Goal: Information Seeking & Learning: Learn about a topic

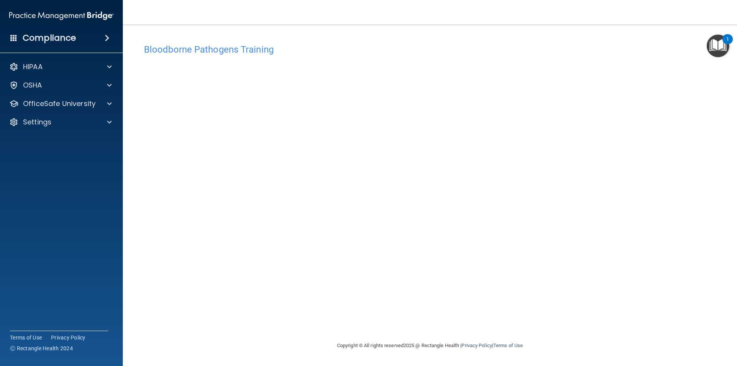
click at [721, 187] on div "Bloodborne Pathogens Training This course doesn’t expire until . Are you sure y…" at bounding box center [430, 190] width 584 height 301
drag, startPoint x: 0, startPoint y: 248, endPoint x: 12, endPoint y: 177, distance: 72.4
click at [96, 87] on div "OSHA" at bounding box center [50, 85] width 95 height 9
click at [69, 114] on link "Resources" at bounding box center [52, 121] width 121 height 15
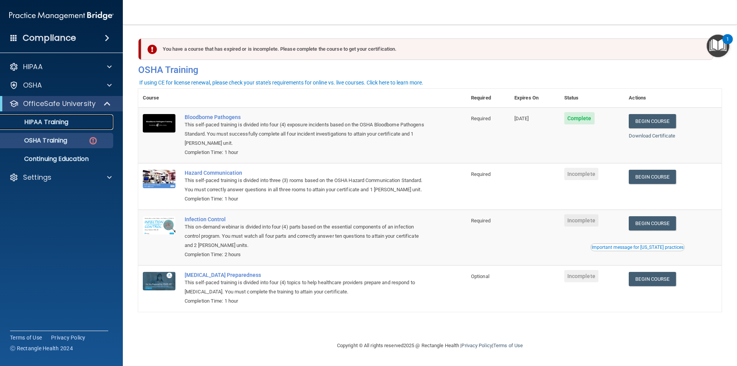
click at [56, 127] on link "HIPAA Training" at bounding box center [52, 121] width 121 height 15
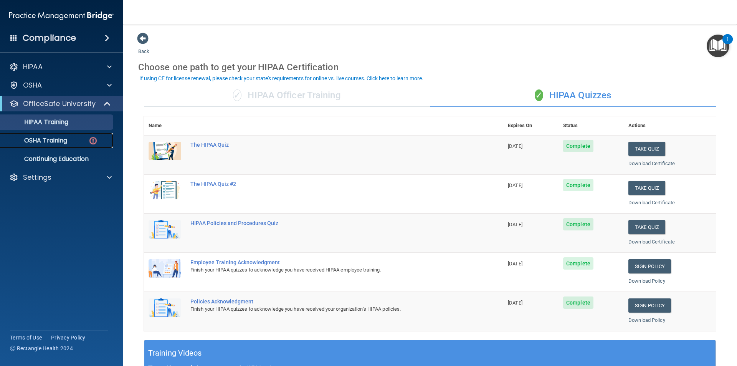
click at [51, 144] on p "OSHA Training" at bounding box center [36, 141] width 62 height 8
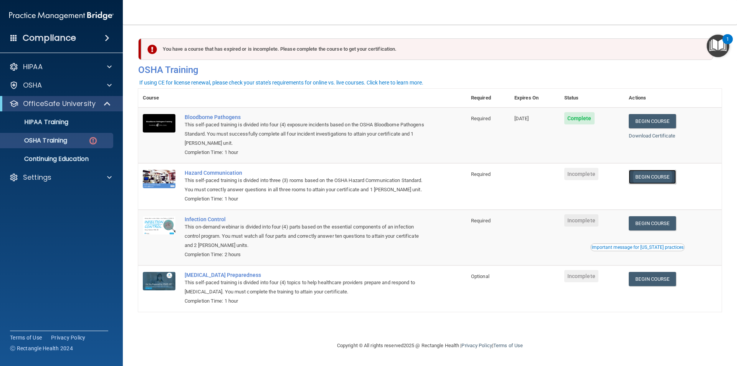
click at [673, 174] on link "Begin Course" at bounding box center [652, 177] width 47 height 14
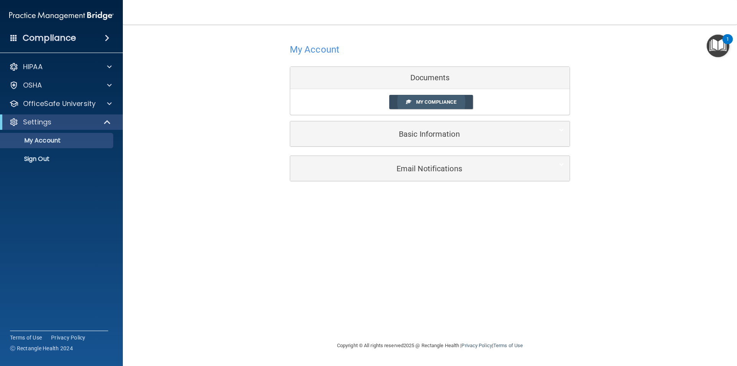
click at [442, 101] on span "My Compliance" at bounding box center [436, 102] width 40 height 6
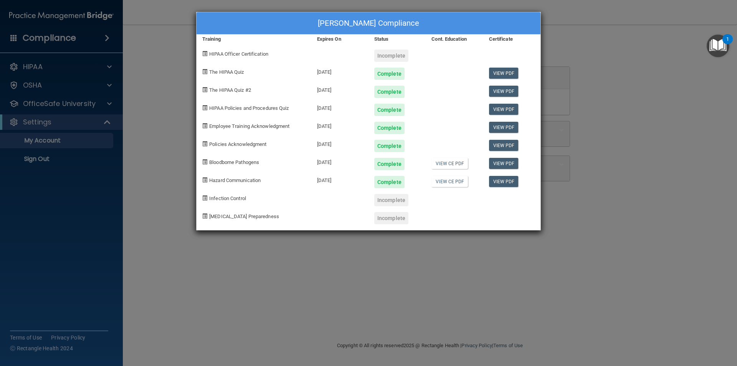
drag, startPoint x: 394, startPoint y: 193, endPoint x: 573, endPoint y: 157, distance: 182.8
click at [395, 192] on div "Incomplete" at bounding box center [397, 197] width 57 height 18
click at [621, 197] on div "Jennifer Calvo's Compliance Training Expires On Status Cont. Education Certific…" at bounding box center [368, 183] width 737 height 366
drag, startPoint x: 586, startPoint y: 4, endPoint x: 646, endPoint y: 9, distance: 60.1
click at [592, 5] on div "Jennifer Calvo's Compliance Training Expires On Status Cont. Education Certific…" at bounding box center [368, 183] width 737 height 366
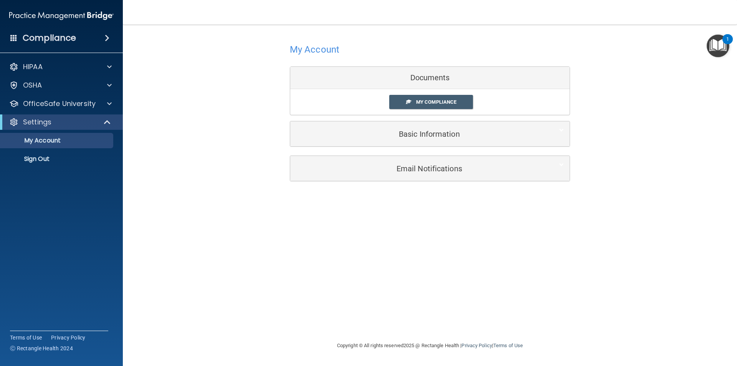
click at [719, 40] on img "Open Resource Center, 1 new notification" at bounding box center [718, 46] width 23 height 23
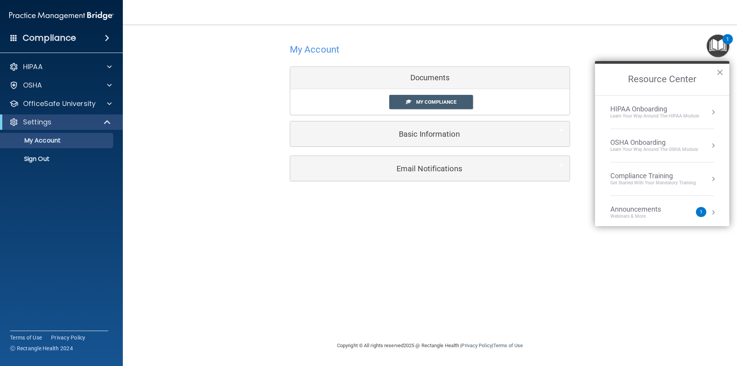
click at [651, 179] on div "Compliance Training" at bounding box center [653, 176] width 86 height 8
click at [654, 107] on div "HIPAA Training for Members" at bounding box center [644, 108] width 86 height 7
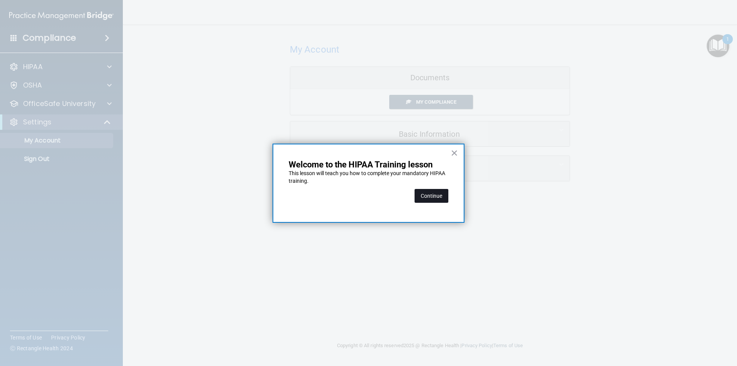
click at [423, 193] on button "Continue" at bounding box center [432, 196] width 34 height 14
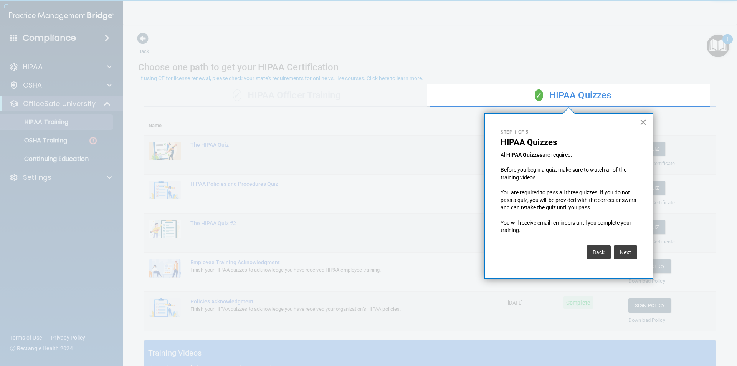
click at [645, 126] on button "×" at bounding box center [643, 122] width 7 height 12
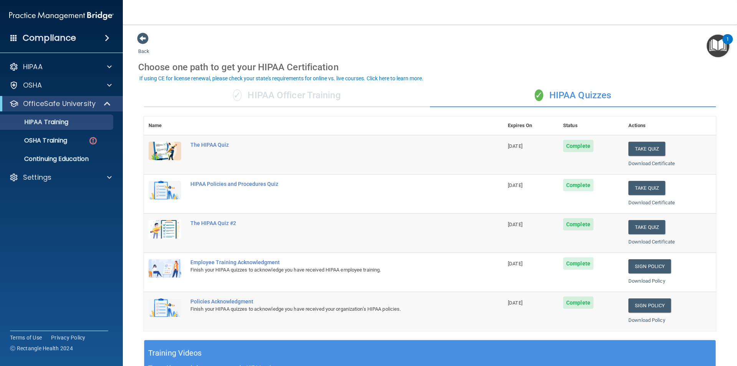
click at [710, 39] on img "Open Resource Center, 1 new notification" at bounding box center [718, 46] width 23 height 23
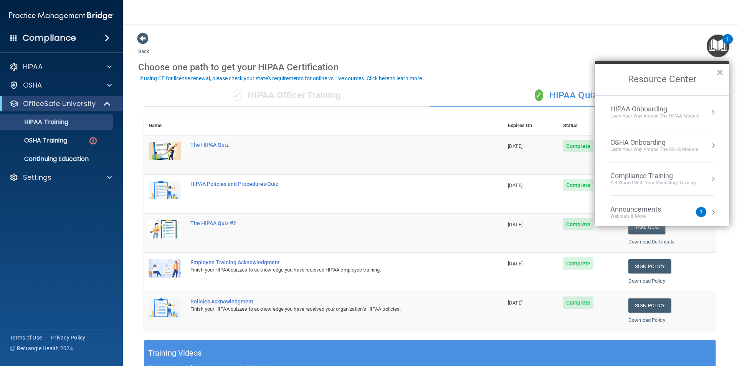
click at [654, 144] on div "OSHA Onboarding" at bounding box center [654, 142] width 88 height 8
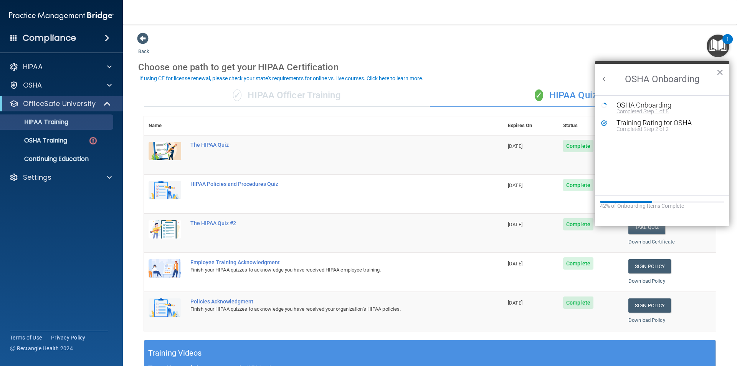
click at [644, 103] on div "OSHA Onboarding" at bounding box center [668, 105] width 103 height 7
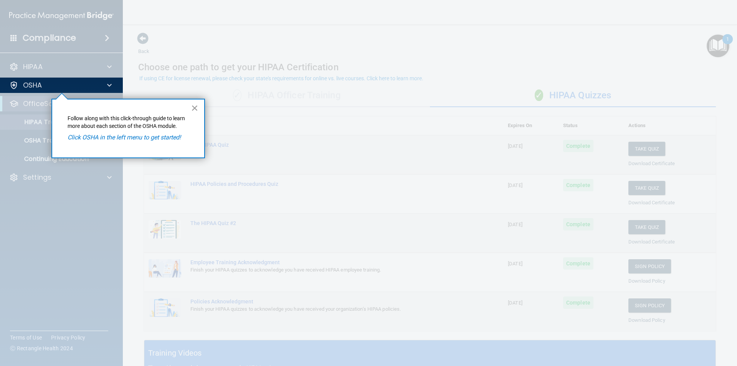
click at [196, 107] on button "×" at bounding box center [194, 108] width 7 height 12
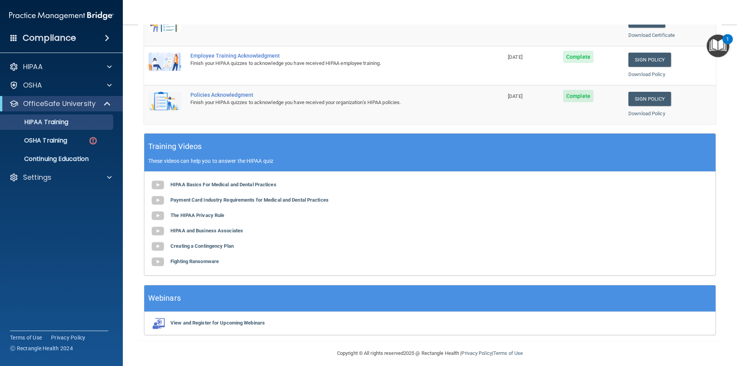
scroll to position [212, 0]
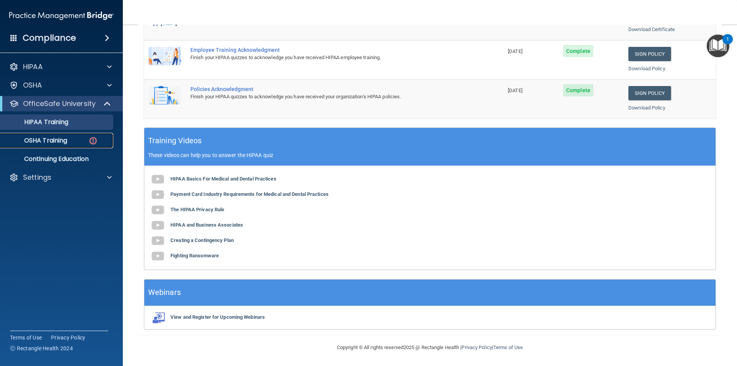
click at [45, 140] on p "OSHA Training" at bounding box center [36, 141] width 62 height 8
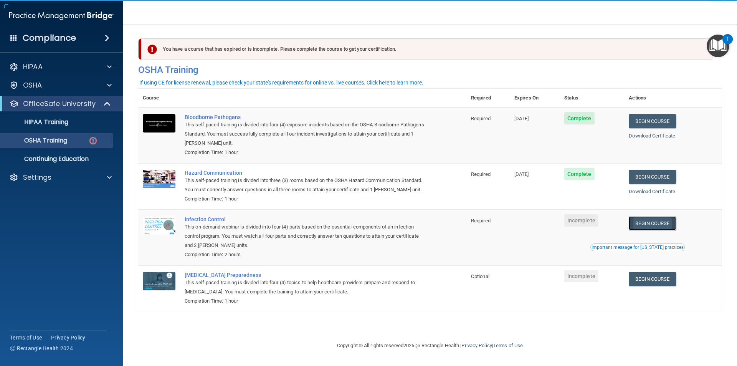
click at [655, 226] on link "Begin Course" at bounding box center [652, 223] width 47 height 14
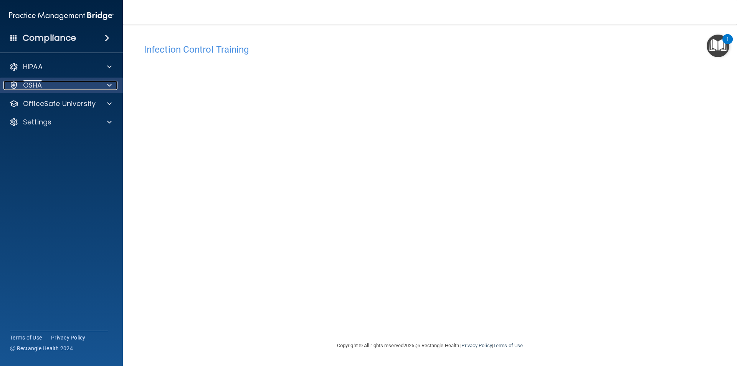
click at [71, 88] on div "OSHA" at bounding box center [50, 85] width 95 height 9
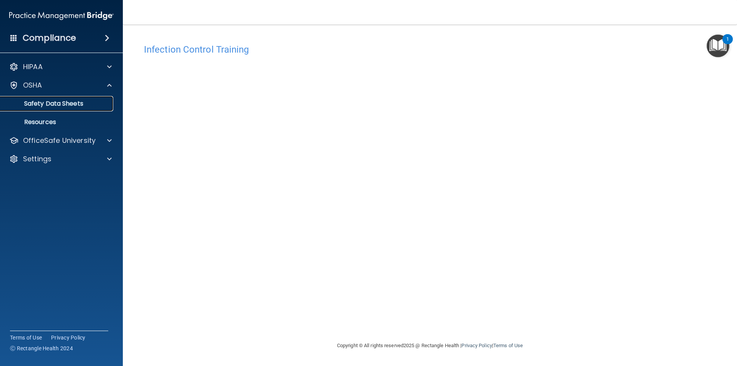
click at [68, 100] on p "Safety Data Sheets" at bounding box center [57, 104] width 105 height 8
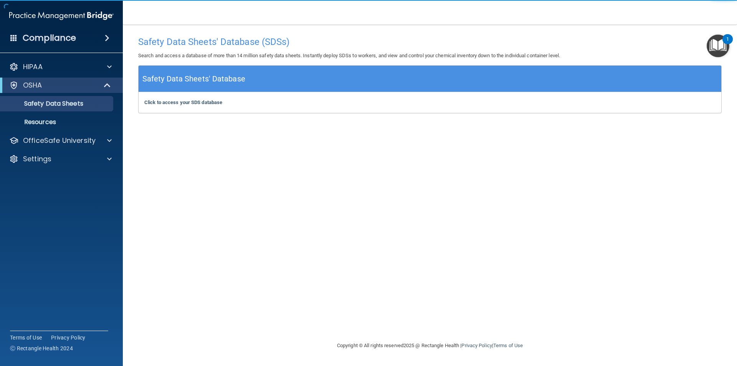
click at [716, 36] on img "Open Resource Center, 1 new notification" at bounding box center [718, 46] width 23 height 23
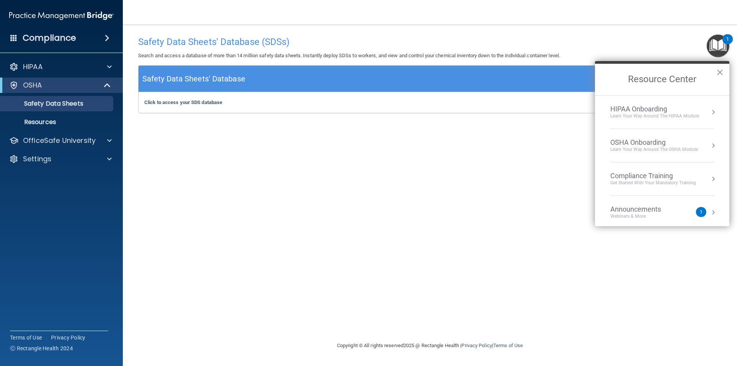
click at [652, 177] on div "Compliance Training" at bounding box center [653, 176] width 86 height 8
click at [654, 110] on div "HIPAA Training for Members" at bounding box center [644, 108] width 86 height 7
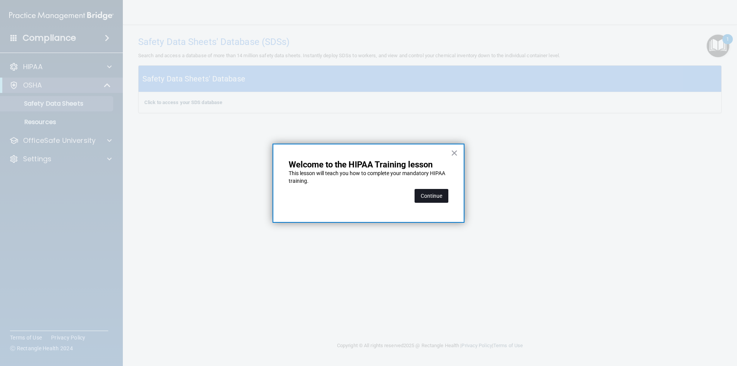
click at [437, 194] on button "Continue" at bounding box center [432, 196] width 34 height 14
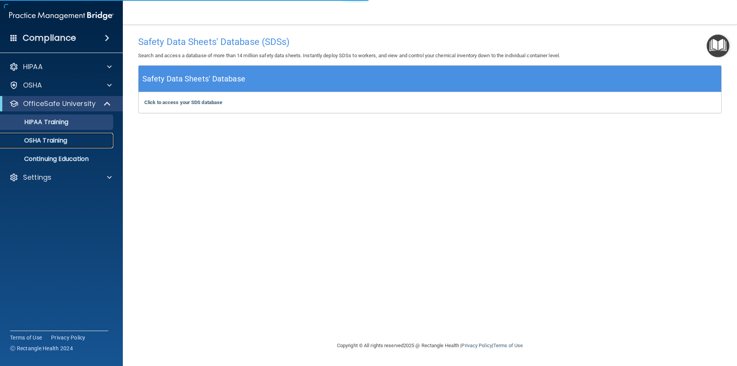
click at [50, 141] on p "OSHA Training" at bounding box center [36, 141] width 62 height 8
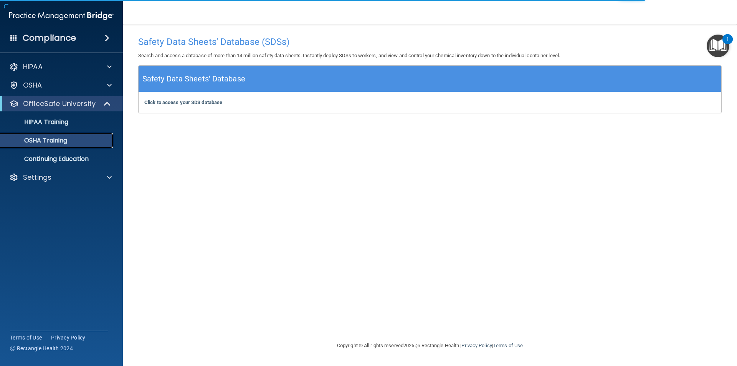
click at [50, 141] on p "OSHA Training" at bounding box center [36, 141] width 62 height 8
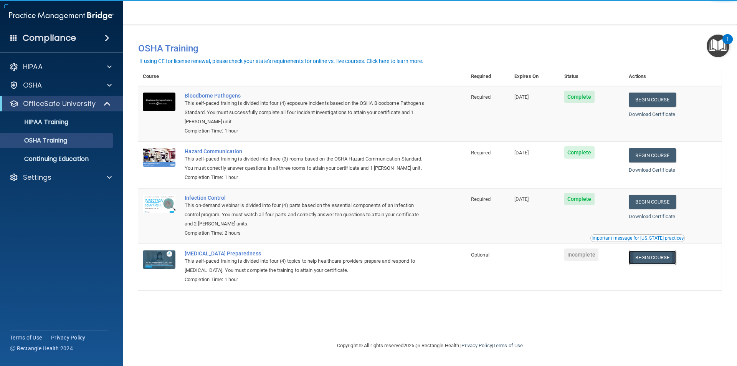
click at [652, 264] on link "Begin Course" at bounding box center [652, 257] width 47 height 14
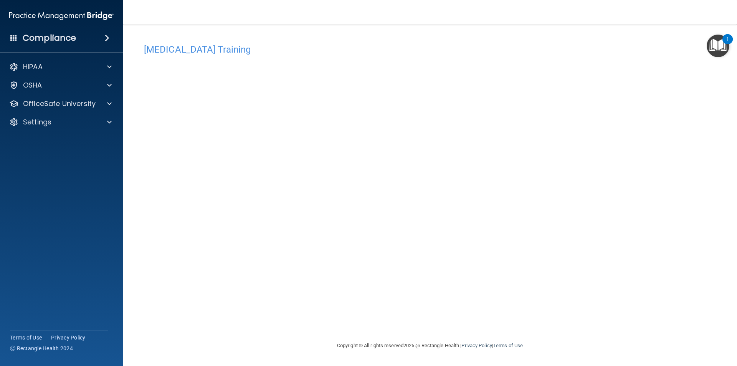
click at [725, 41] on div "1" at bounding box center [728, 39] width 10 height 10
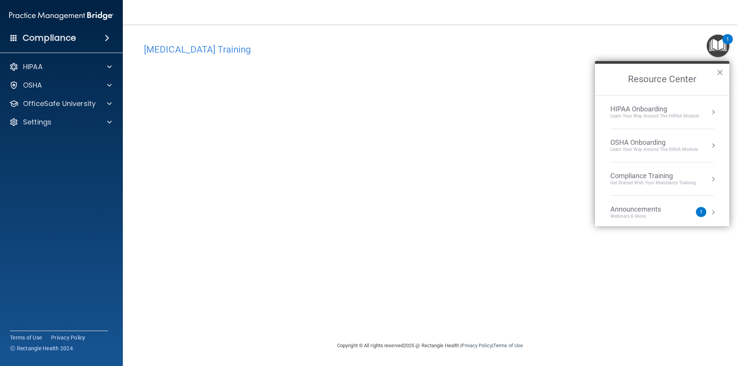
click at [645, 175] on div "Compliance Training" at bounding box center [653, 176] width 86 height 8
click at [640, 110] on div "HIPAA Training for Members" at bounding box center [644, 108] width 86 height 7
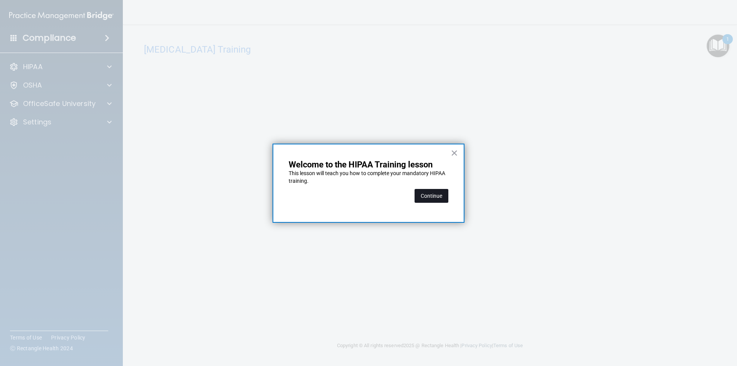
click at [443, 192] on button "Continue" at bounding box center [432, 196] width 34 height 14
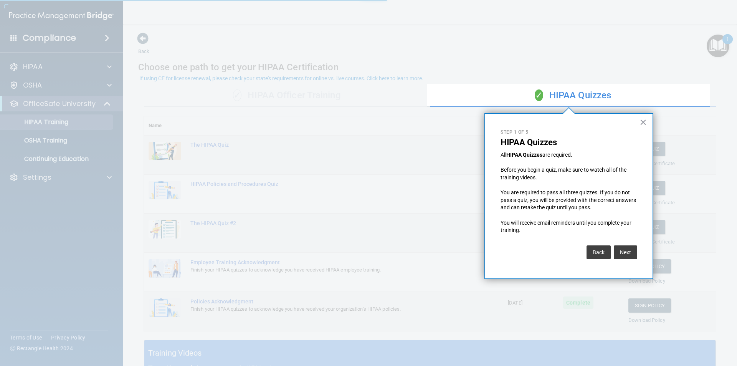
drag, startPoint x: 62, startPoint y: 143, endPoint x: 53, endPoint y: 139, distance: 10.1
click at [53, 139] on div at bounding box center [213, 183] width 427 height 366
click at [647, 121] on div "× Step 1 of 5 HIPAA Quizzes All HIPAA Quizzes are required. Before you begin a …" at bounding box center [569, 196] width 169 height 166
click at [645, 122] on button "×" at bounding box center [643, 122] width 7 height 12
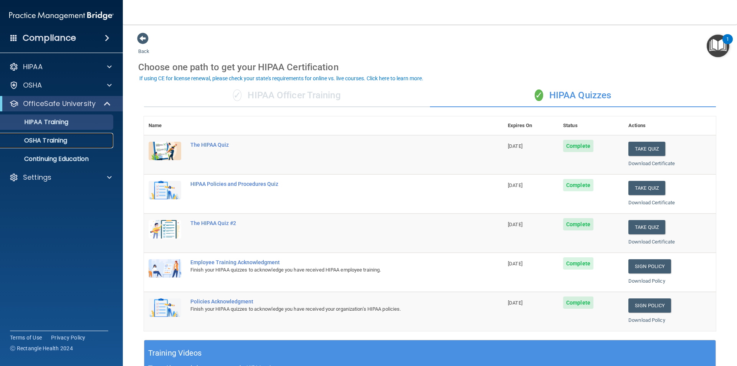
click at [55, 142] on p "OSHA Training" at bounding box center [36, 141] width 62 height 8
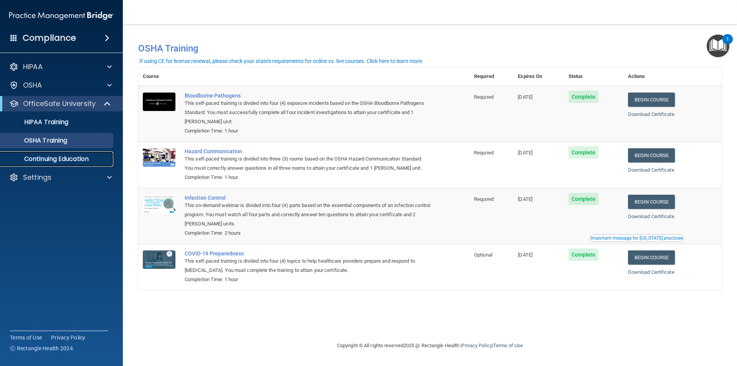
click at [76, 158] on p "Continuing Education" at bounding box center [57, 159] width 105 height 8
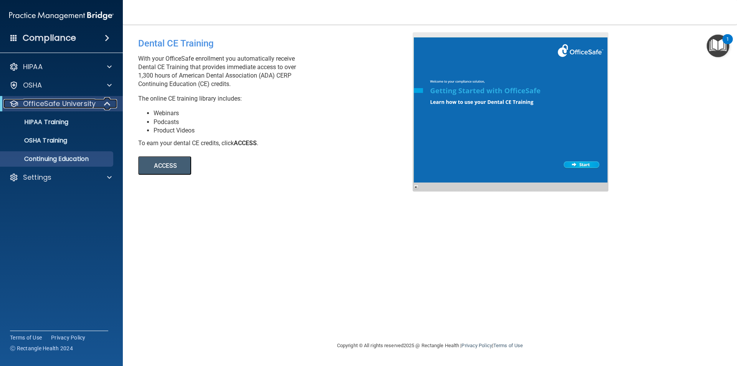
click at [45, 99] on p "OfficeSafe University" at bounding box center [59, 103] width 73 height 9
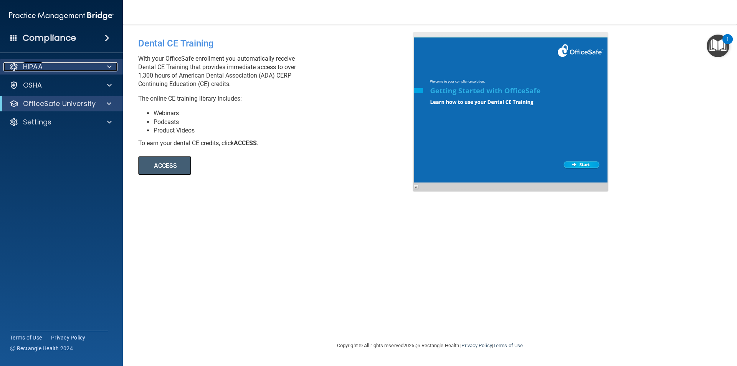
click at [22, 66] on div "HIPAA" at bounding box center [50, 66] width 95 height 9
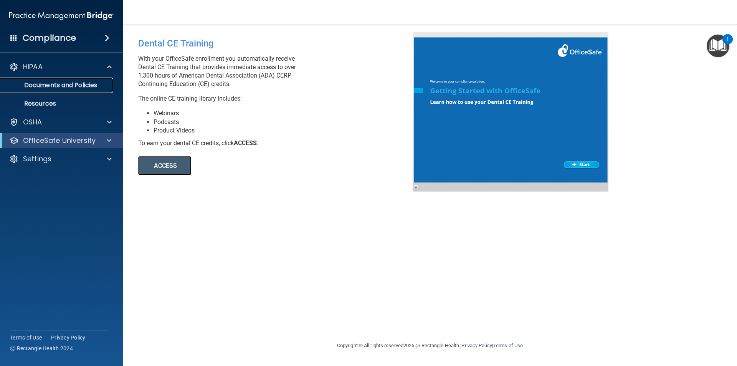
click at [70, 83] on p "Documents and Policies" at bounding box center [57, 85] width 105 height 8
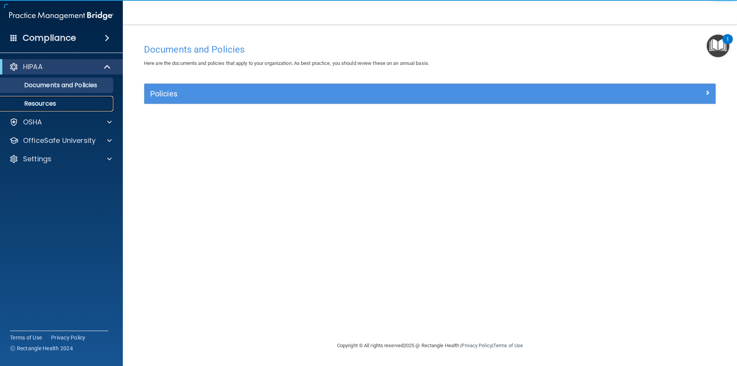
click at [30, 98] on link "Resources" at bounding box center [52, 103] width 121 height 15
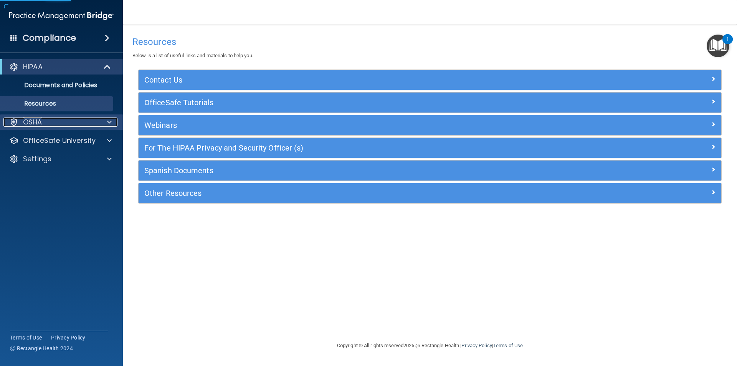
click at [38, 120] on p "OSHA" at bounding box center [32, 121] width 19 height 9
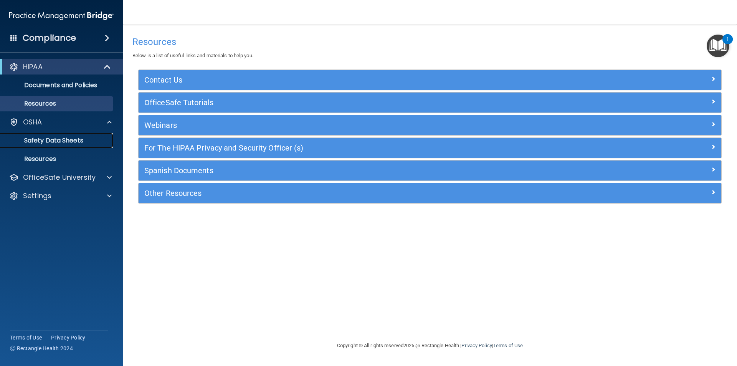
click at [45, 147] on link "Safety Data Sheets" at bounding box center [52, 140] width 121 height 15
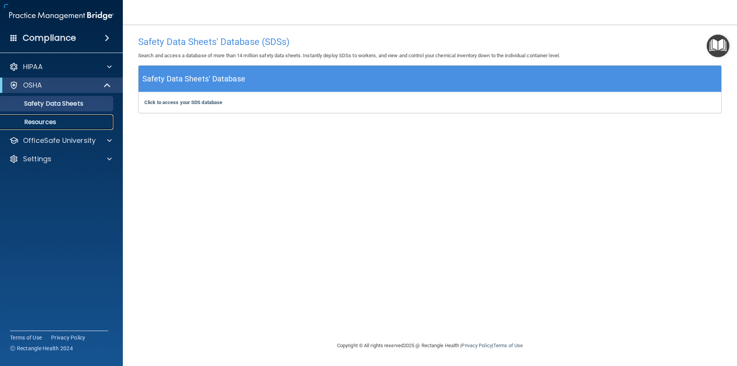
click at [51, 127] on link "Resources" at bounding box center [52, 121] width 121 height 15
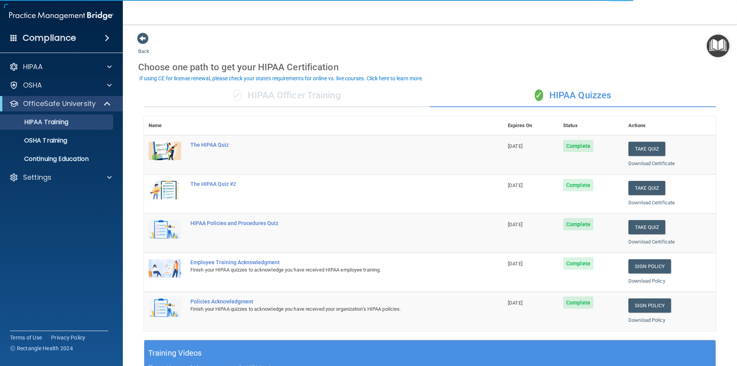
click at [66, 131] on ul "HIPAA Training OSHA Training Continuing Education" at bounding box center [61, 138] width 139 height 55
click at [717, 50] on img "Open Resource Center, 1 new notification" at bounding box center [718, 46] width 23 height 23
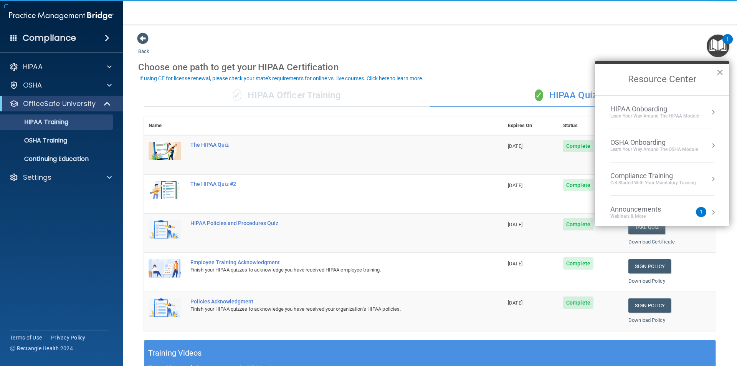
click at [660, 111] on div "HIPAA Onboarding" at bounding box center [654, 109] width 89 height 8
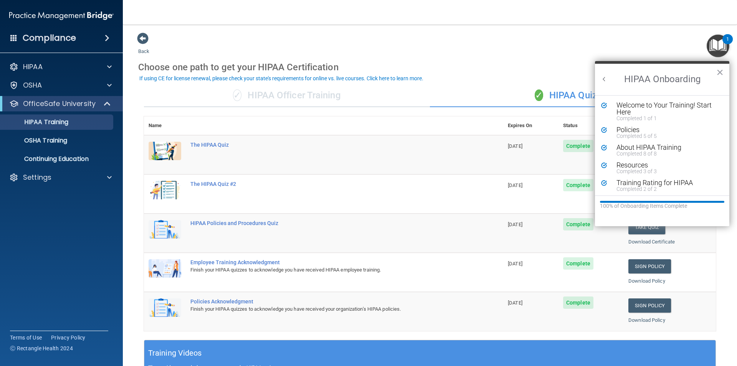
scroll to position [2, 0]
click at [606, 80] on button "Back to Resource Center Home" at bounding box center [604, 79] width 8 height 8
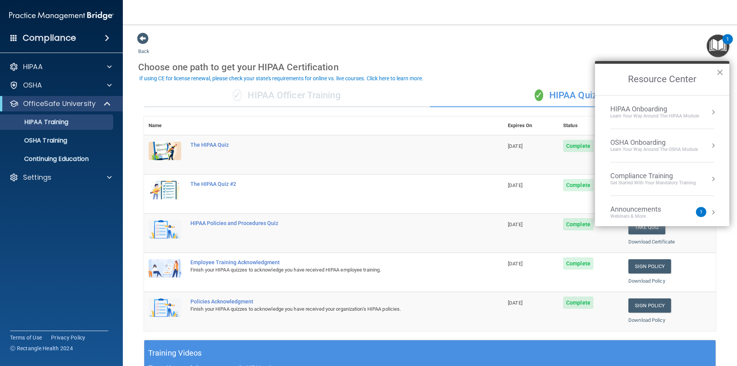
scroll to position [0, 0]
click at [654, 140] on div "OSHA Onboarding" at bounding box center [654, 142] width 88 height 8
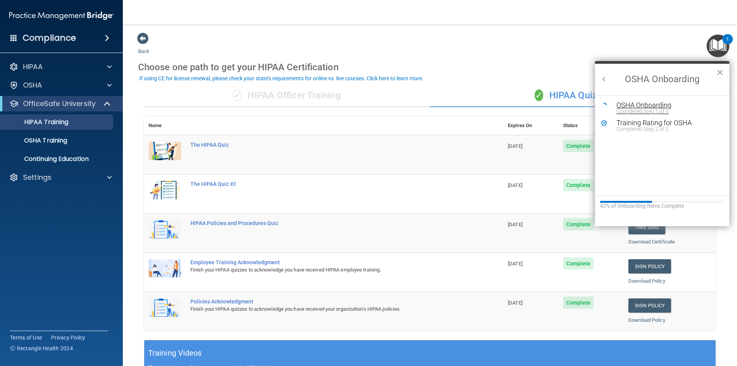
click at [627, 109] on div "Completed Step 1 of 5" at bounding box center [668, 111] width 103 height 5
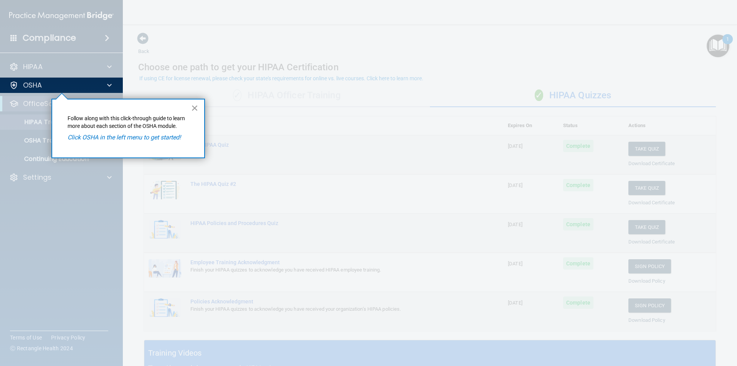
click at [198, 108] on button "×" at bounding box center [194, 108] width 7 height 12
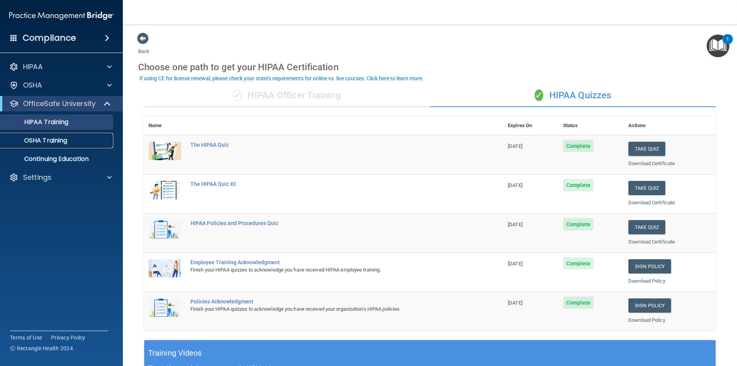
click at [55, 137] on p "OSHA Training" at bounding box center [36, 141] width 62 height 8
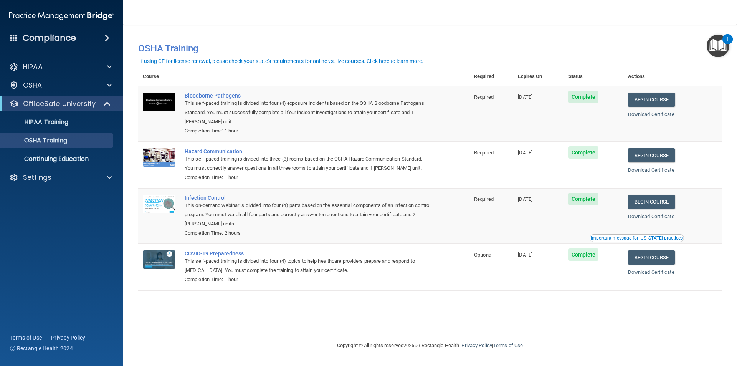
click at [720, 46] on img "Open Resource Center, 1 new notification" at bounding box center [718, 46] width 23 height 23
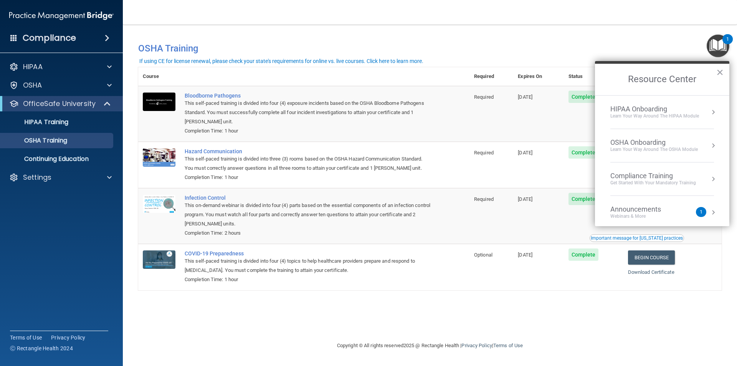
click at [638, 179] on div "Compliance Training" at bounding box center [653, 176] width 86 height 8
click at [640, 127] on div "OSHA Training" at bounding box center [623, 124] width 44 height 7
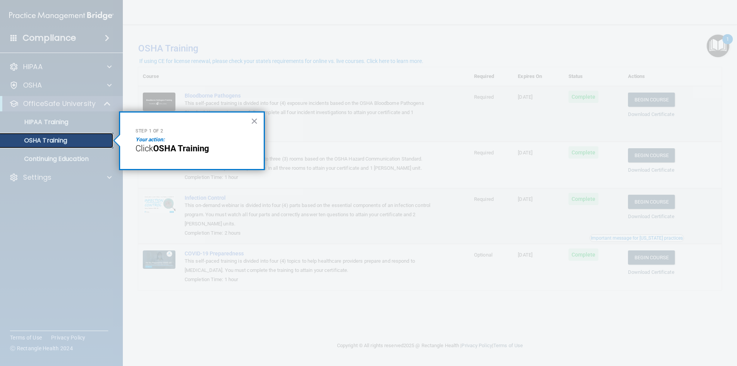
click at [66, 144] on p "OSHA Training" at bounding box center [36, 141] width 62 height 8
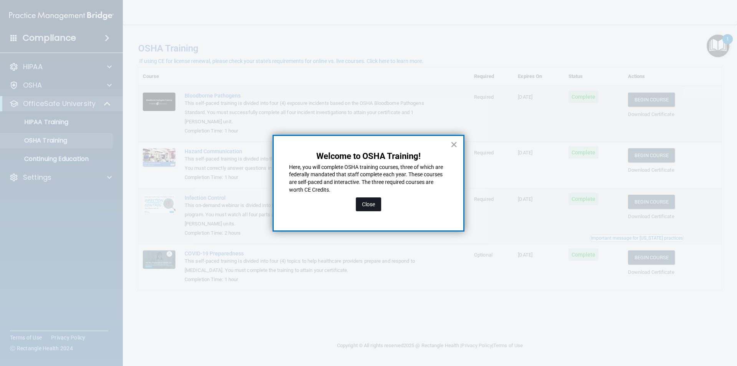
click at [375, 210] on button "Close" at bounding box center [368, 204] width 25 height 14
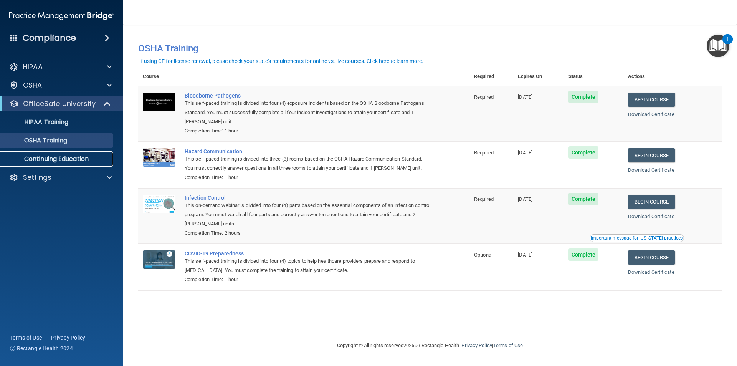
click at [70, 163] on p "Continuing Education" at bounding box center [57, 159] width 105 height 8
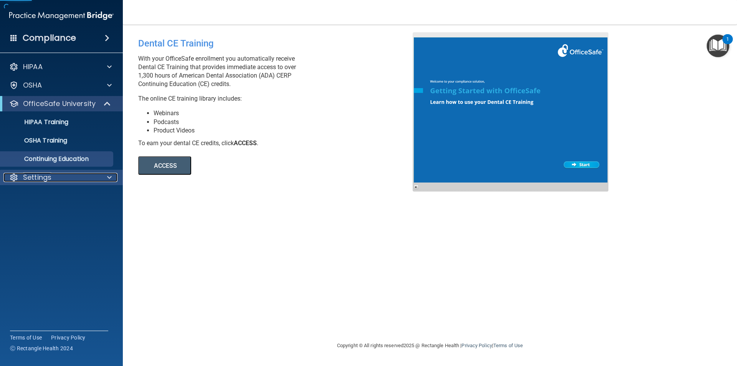
click at [74, 174] on div "Settings" at bounding box center [50, 177] width 95 height 9
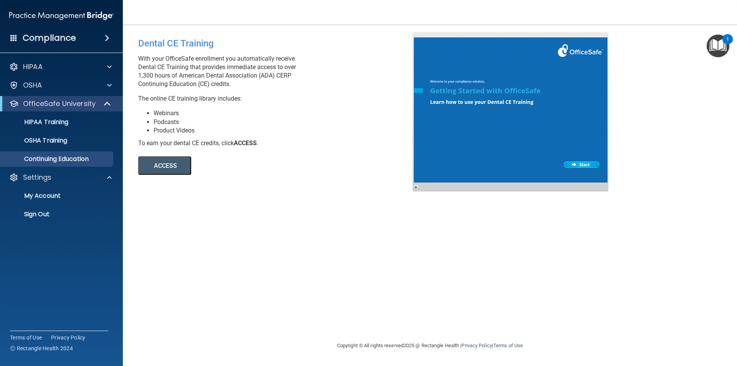
click at [724, 42] on div "1" at bounding box center [728, 39] width 10 height 10
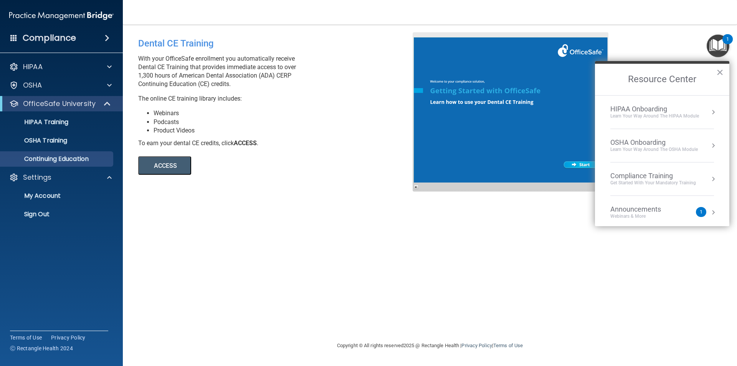
click at [642, 170] on li "Compliance Training Get Started with your mandatory training" at bounding box center [662, 178] width 104 height 33
click at [654, 105] on div "HIPAA Training for Members" at bounding box center [644, 108] width 86 height 7
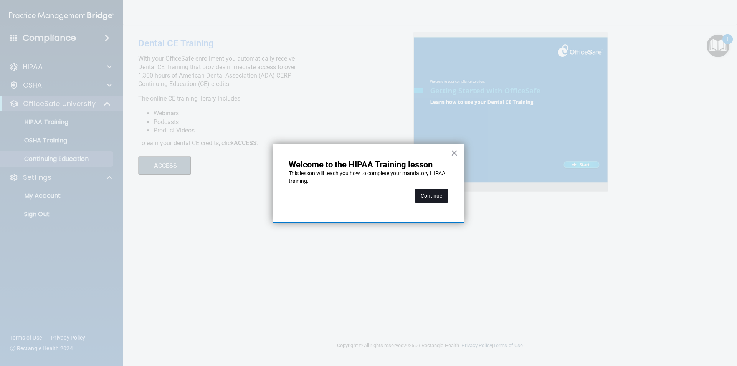
click at [426, 190] on button "Continue" at bounding box center [432, 196] width 34 height 14
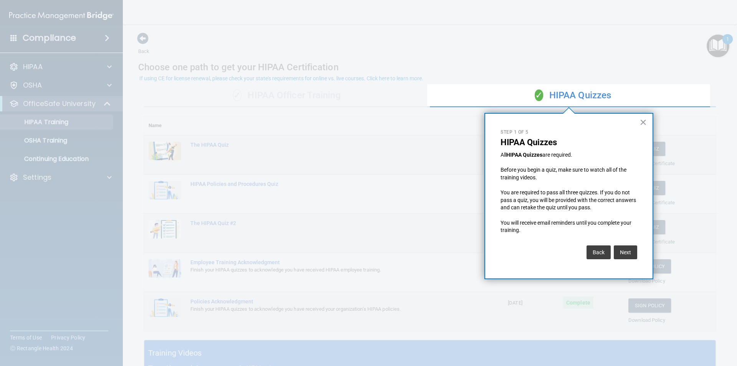
click at [623, 245] on div "Next" at bounding box center [624, 250] width 25 height 18
click at [629, 256] on button "Next" at bounding box center [625, 252] width 23 height 14
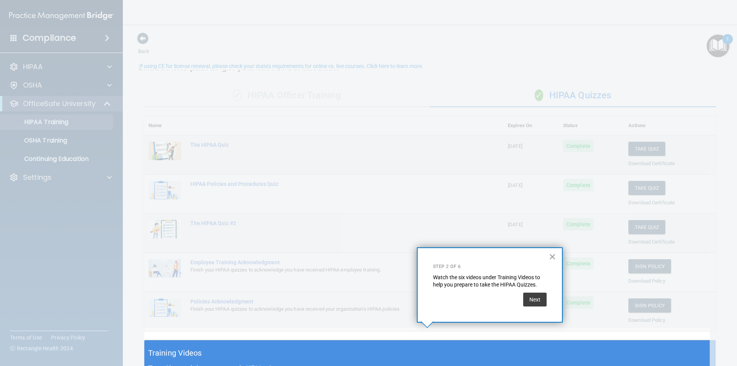
scroll to position [12, 0]
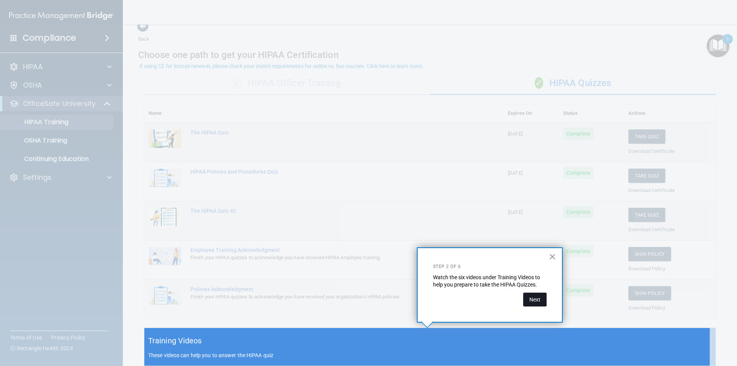
click at [524, 294] on button "Next" at bounding box center [534, 300] width 23 height 14
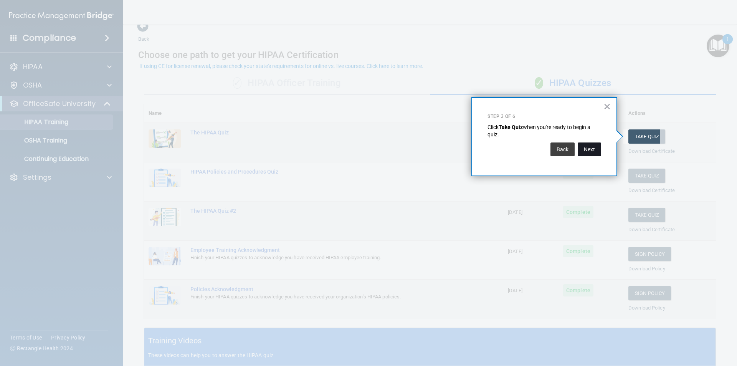
click at [594, 148] on button "Next" at bounding box center [589, 149] width 23 height 14
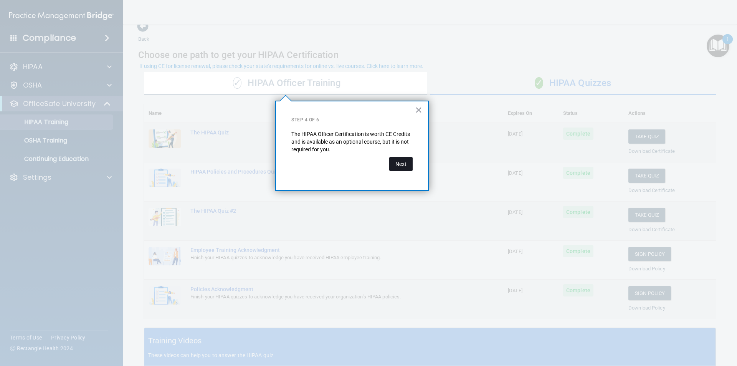
click at [394, 166] on button "Next" at bounding box center [400, 164] width 23 height 14
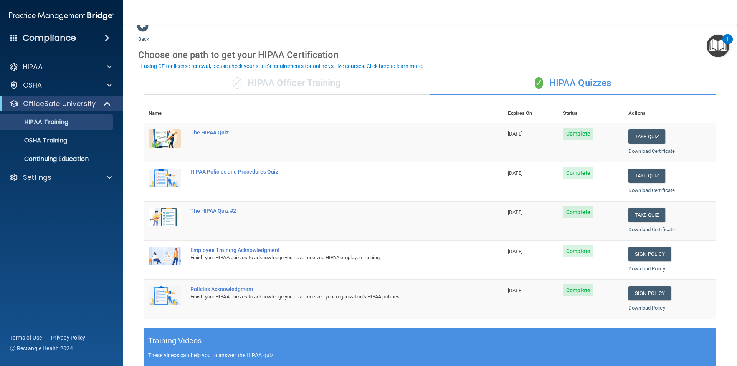
click at [716, 45] on img "Open Resource Center, 1 new notification" at bounding box center [718, 46] width 23 height 23
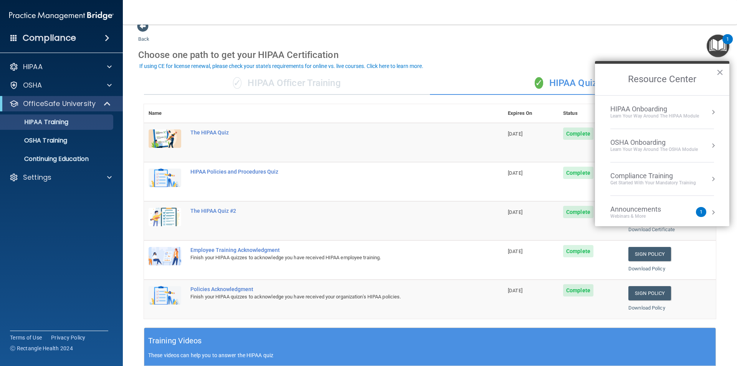
click at [623, 141] on div "OSHA Onboarding" at bounding box center [654, 142] width 88 height 8
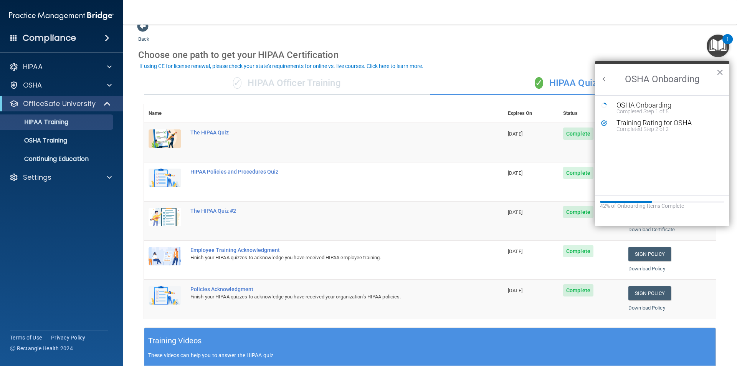
scroll to position [0, 0]
click at [647, 106] on div "OSHA Onboarding" at bounding box center [668, 105] width 103 height 7
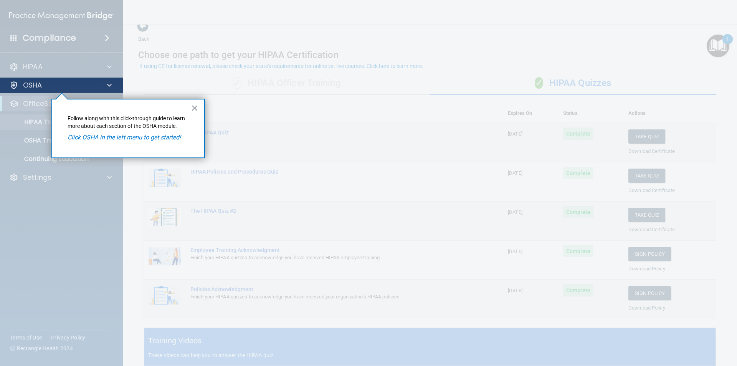
click at [75, 78] on div "OSHA" at bounding box center [61, 85] width 123 height 15
click at [69, 86] on div "OSHA" at bounding box center [50, 85] width 95 height 9
click at [41, 103] on div at bounding box center [61, 229] width 123 height 273
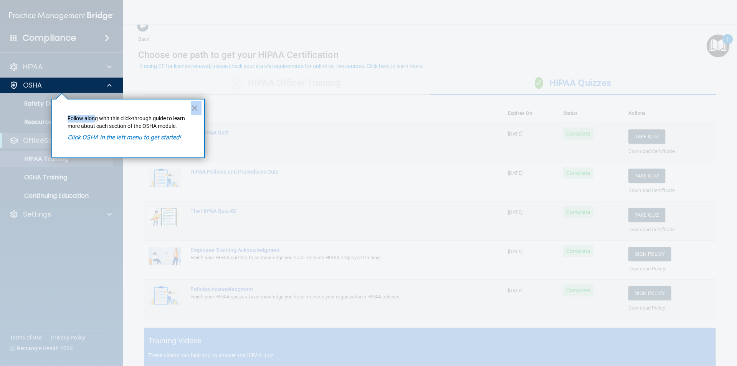
drag, startPoint x: 94, startPoint y: 114, endPoint x: 250, endPoint y: 141, distance: 158.2
click at [51, 99] on div "× Follow along with this click-through guide to learn more about each section o…" at bounding box center [51, 99] width 0 height 0
click at [114, 137] on em "Click OSHA in the left menu to get started!" at bounding box center [124, 137] width 113 height 7
click at [39, 97] on div at bounding box center [61, 229] width 123 height 273
click at [194, 108] on button "×" at bounding box center [194, 108] width 7 height 12
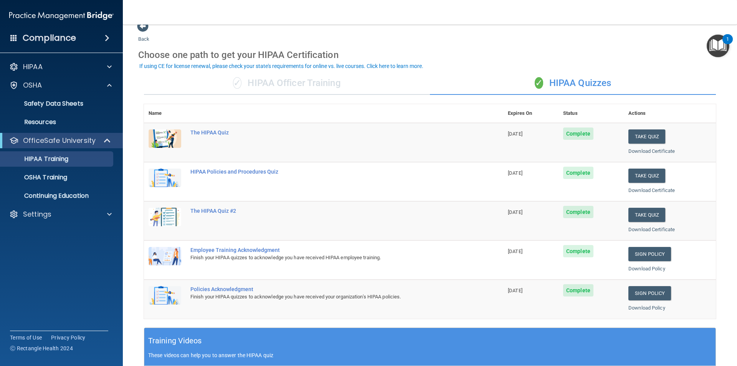
drag, startPoint x: 703, startPoint y: 38, endPoint x: 709, endPoint y: 41, distance: 6.4
click at [704, 39] on div "Back Choose one path to get your HIPAA Certification ✓ HIPAA Officer Training ✓…" at bounding box center [430, 277] width 584 height 515
click at [715, 46] on img "Open Resource Center, 1 new notification" at bounding box center [718, 46] width 23 height 23
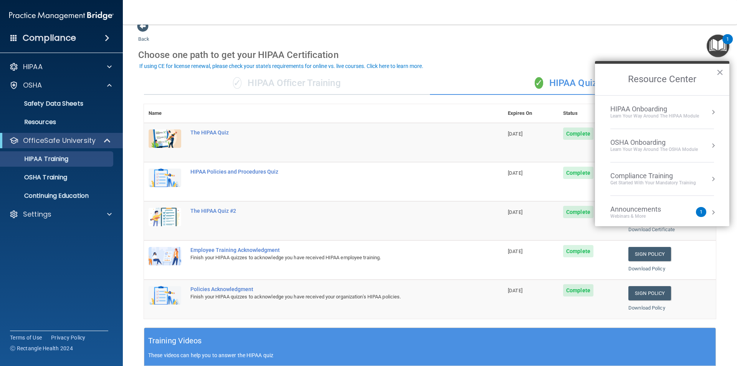
click at [649, 140] on div "OSHA Onboarding" at bounding box center [654, 142] width 88 height 8
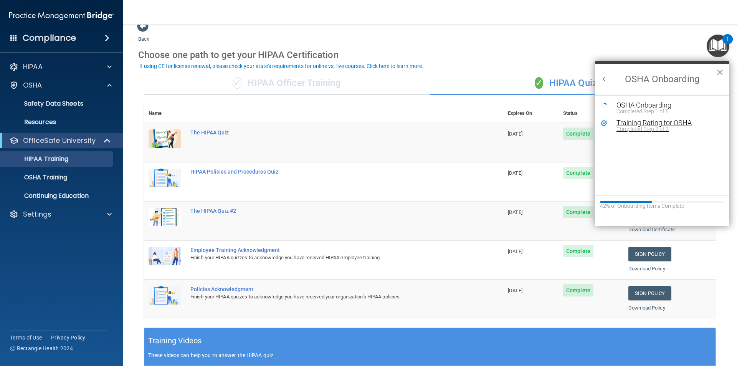
click at [647, 123] on div "Training Rating for OSHA" at bounding box center [668, 122] width 103 height 7
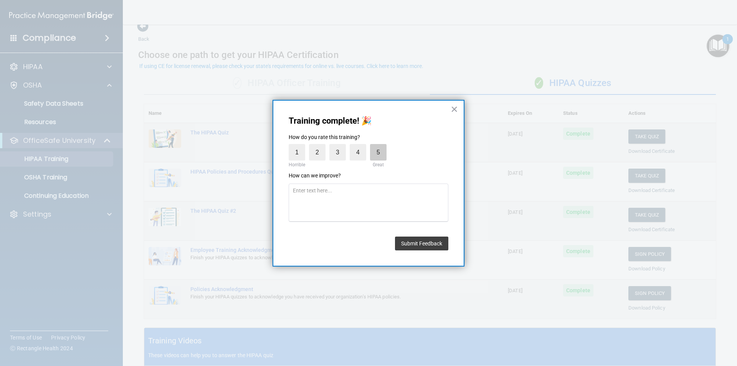
click at [372, 155] on label "5" at bounding box center [378, 152] width 17 height 17
click at [361, 146] on input "5" at bounding box center [361, 146] width 0 height 0
click at [421, 243] on button "Submit Feedback" at bounding box center [421, 243] width 53 height 14
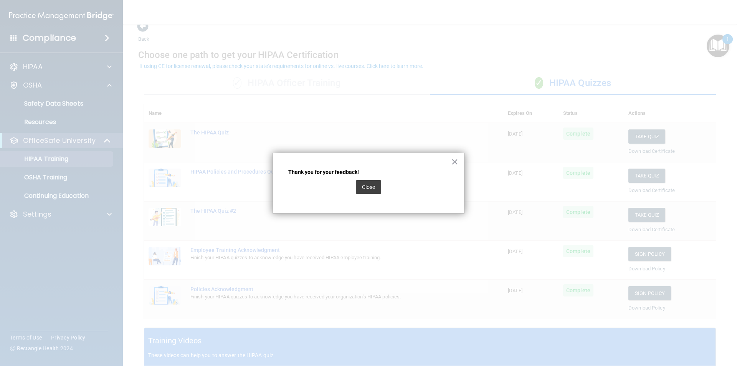
click at [355, 179] on div "Close" at bounding box center [368, 186] width 160 height 21
click at [364, 181] on button "Close" at bounding box center [368, 187] width 25 height 14
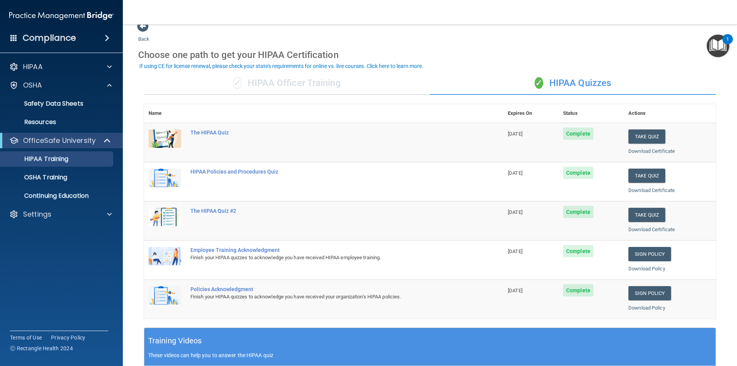
click at [713, 46] on img "Open Resource Center, 1 new notification" at bounding box center [718, 46] width 23 height 23
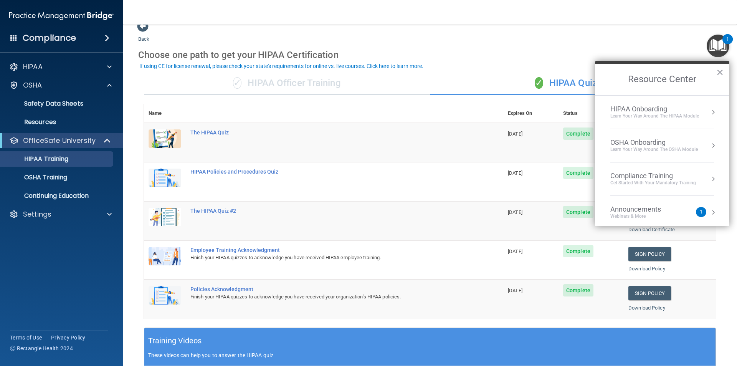
click at [653, 176] on div "Compliance Training" at bounding box center [653, 176] width 86 height 8
click at [632, 126] on div "OSHA Training" at bounding box center [623, 124] width 44 height 7
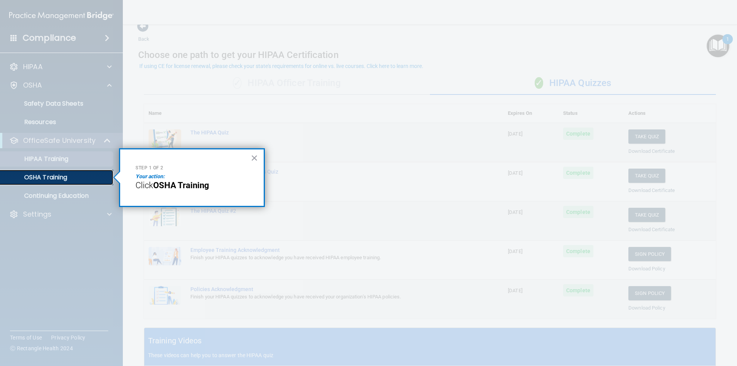
click at [60, 179] on p "OSHA Training" at bounding box center [36, 178] width 62 height 8
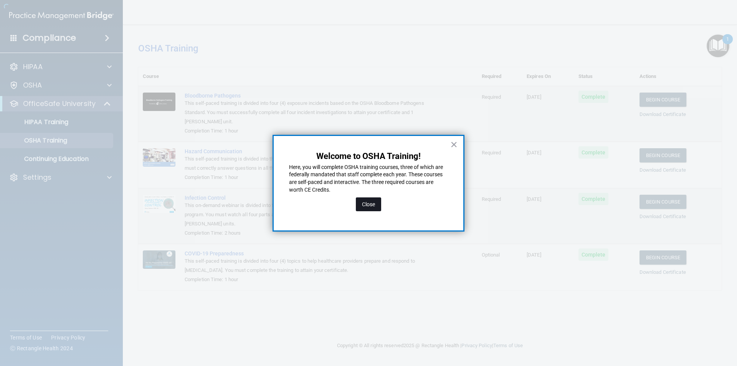
click at [366, 200] on button "Close" at bounding box center [368, 204] width 25 height 14
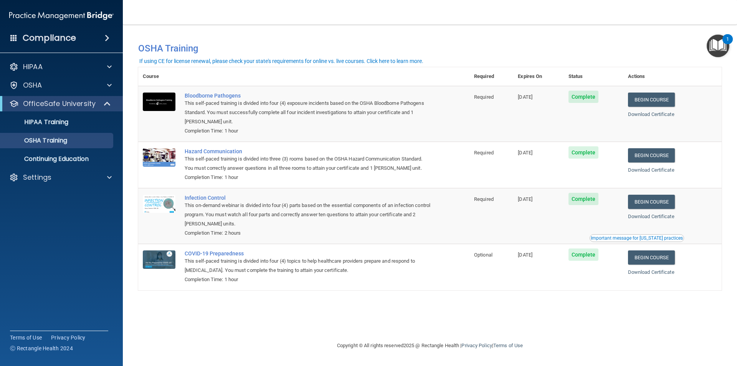
click at [640, 239] on div "Important message for [US_STATE] practices" at bounding box center [637, 238] width 92 height 5
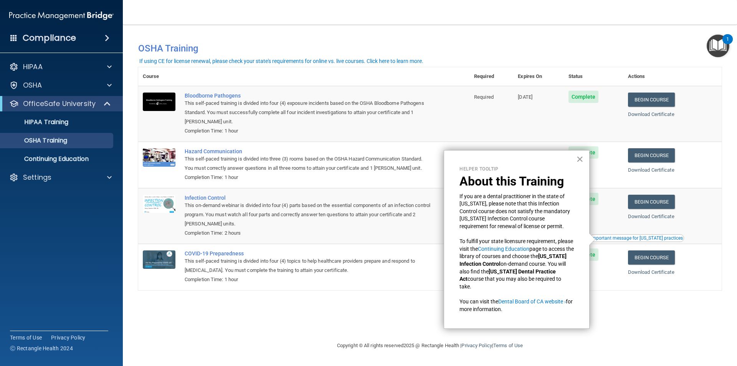
click at [579, 158] on button "×" at bounding box center [579, 159] width 7 height 12
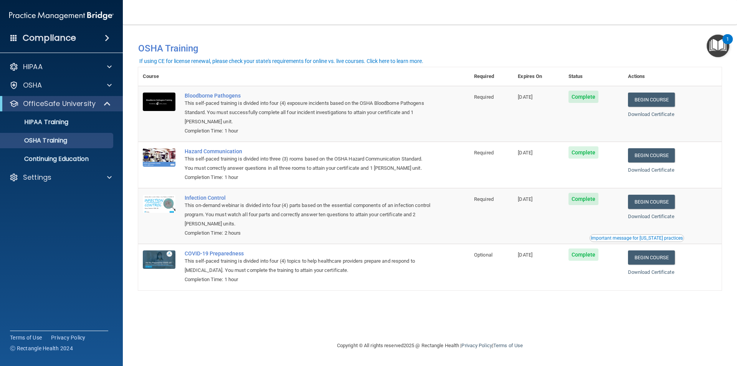
click at [711, 48] on img "Open Resource Center, 1 new notification" at bounding box center [718, 46] width 23 height 23
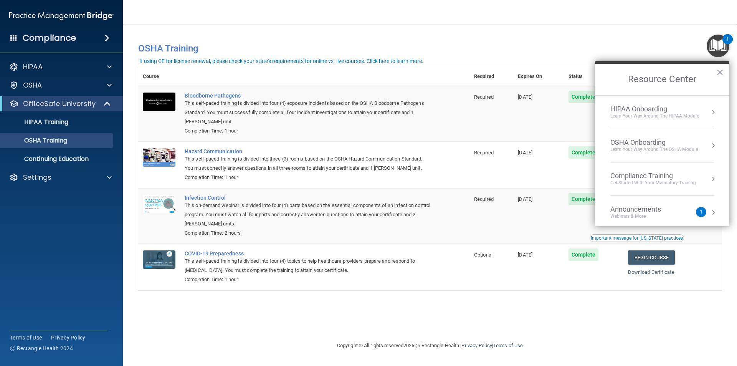
click at [641, 183] on div "Get Started with your mandatory training" at bounding box center [653, 183] width 86 height 7
click at [641, 142] on div "Continuing Education" at bounding box center [633, 140] width 65 height 7
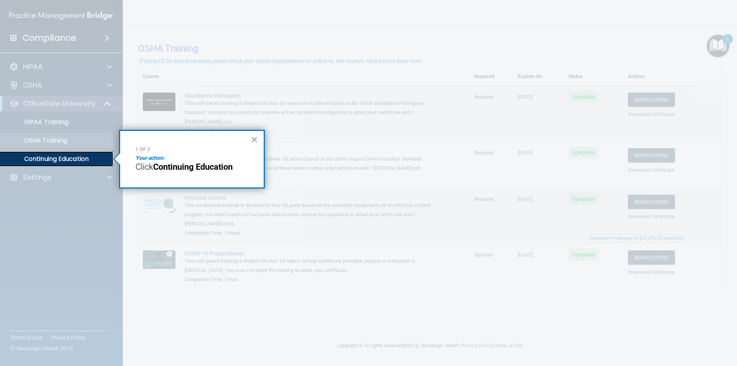
click at [87, 163] on p "Continuing Education" at bounding box center [57, 159] width 105 height 8
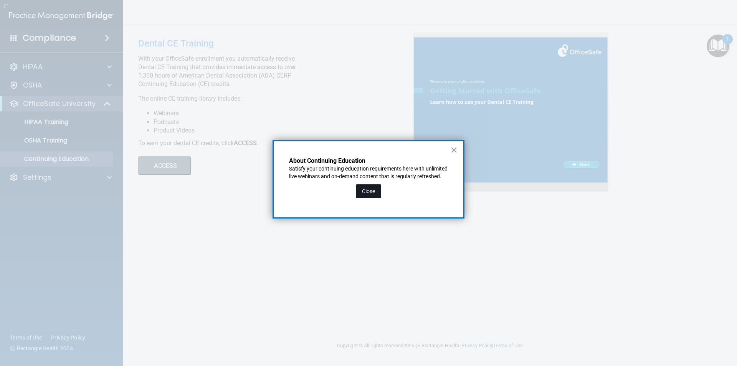
click at [371, 198] on button "Close" at bounding box center [368, 191] width 25 height 14
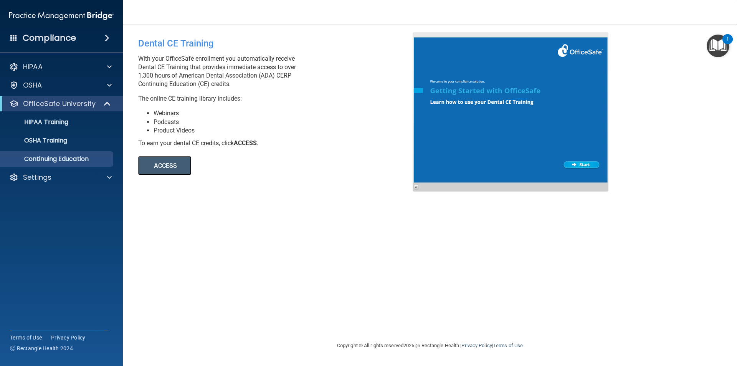
click at [721, 46] on img "Open Resource Center, 1 new notification" at bounding box center [718, 46] width 23 height 23
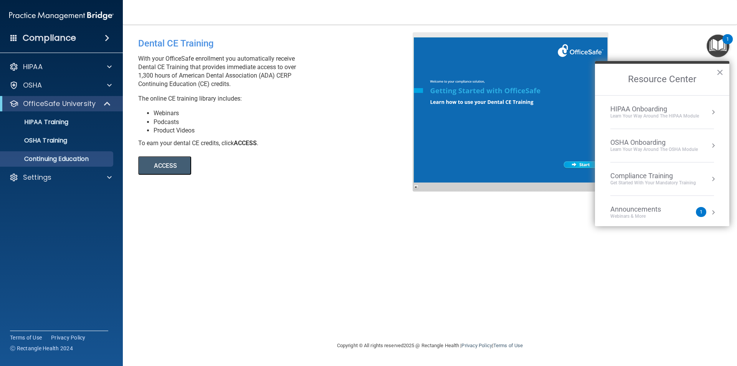
click at [640, 174] on div "Compliance Training" at bounding box center [653, 176] width 86 height 8
click at [662, 110] on div "HIPAA Training for Members" at bounding box center [644, 108] width 86 height 7
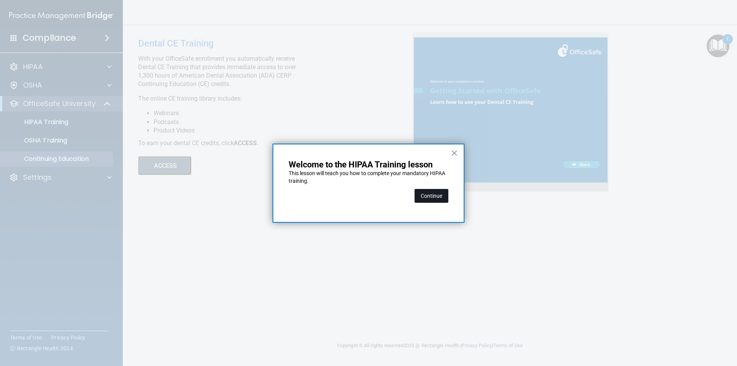
click at [423, 197] on button "Continue" at bounding box center [432, 196] width 34 height 14
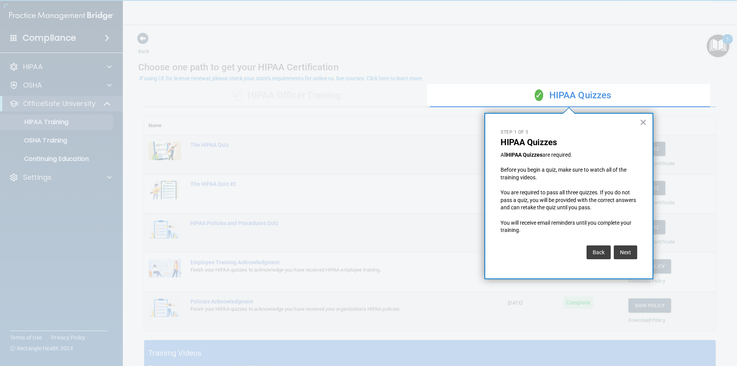
drag, startPoint x: 423, startPoint y: 197, endPoint x: 686, endPoint y: 39, distance: 306.8
click at [686, 39] on div at bounding box center [568, 42] width 283 height 84
click at [622, 254] on button "Next" at bounding box center [625, 252] width 23 height 14
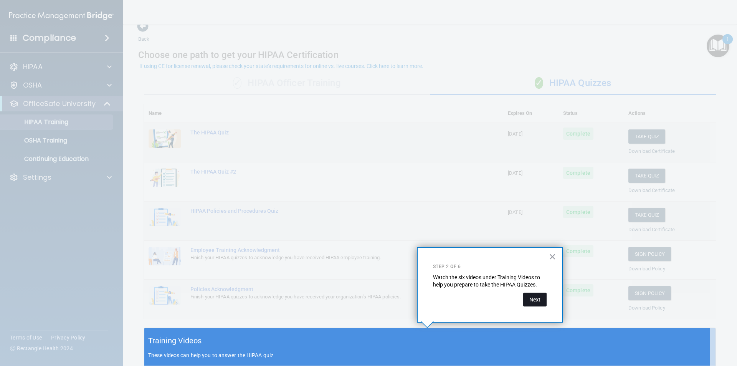
click at [537, 302] on button "Next" at bounding box center [534, 300] width 23 height 14
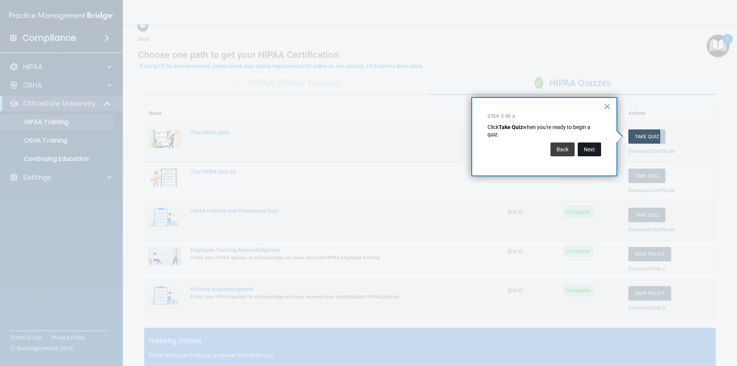
click at [584, 144] on button "Next" at bounding box center [589, 149] width 23 height 14
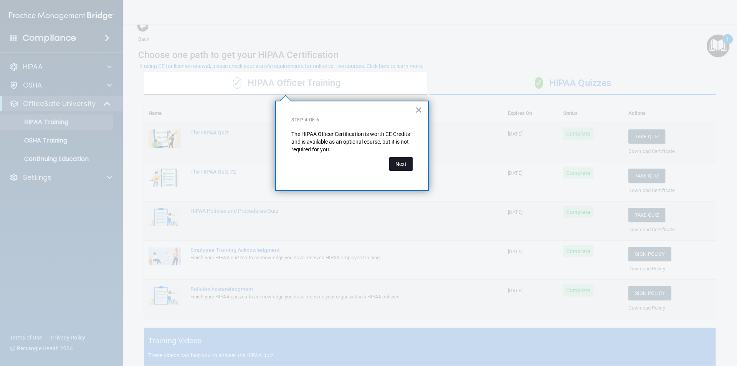
click at [394, 164] on button "Next" at bounding box center [400, 164] width 23 height 14
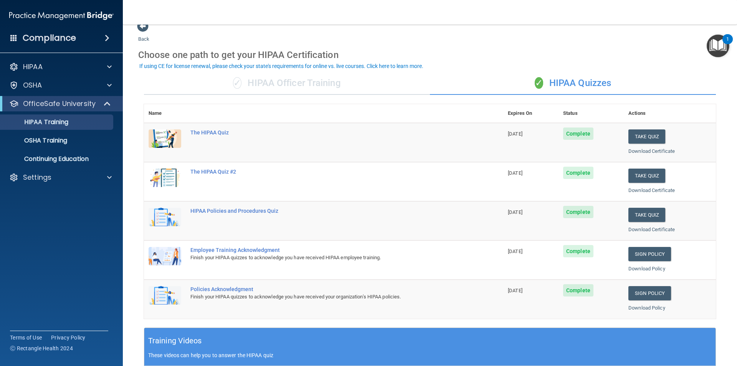
click at [296, 82] on div "✓ HIPAA Officer Training" at bounding box center [287, 83] width 286 height 23
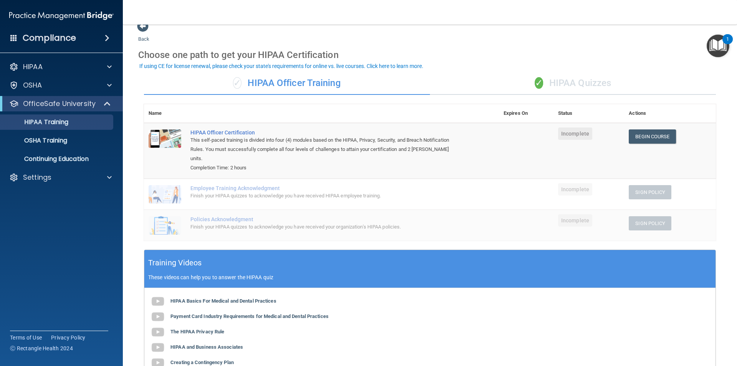
click at [577, 81] on div "✓ HIPAA Quizzes" at bounding box center [573, 83] width 286 height 23
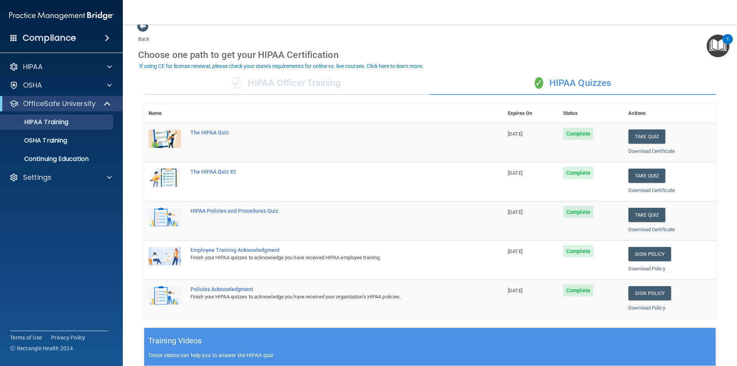
click at [703, 47] on div "Choose one path to get your HIPAA Certification" at bounding box center [430, 55] width 584 height 22
click at [706, 42] on div "Back Choose one path to get your HIPAA Certification ✓ HIPAA Officer Training ✓…" at bounding box center [430, 277] width 584 height 515
click at [715, 41] on img "Open Resource Center, 1 new notification" at bounding box center [718, 46] width 23 height 23
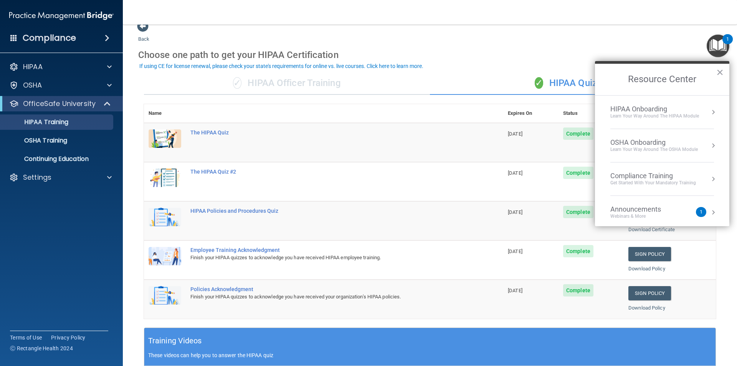
click at [635, 172] on div "Compliance Training" at bounding box center [653, 176] width 86 height 8
click at [631, 126] on div "OSHA Training" at bounding box center [623, 124] width 44 height 7
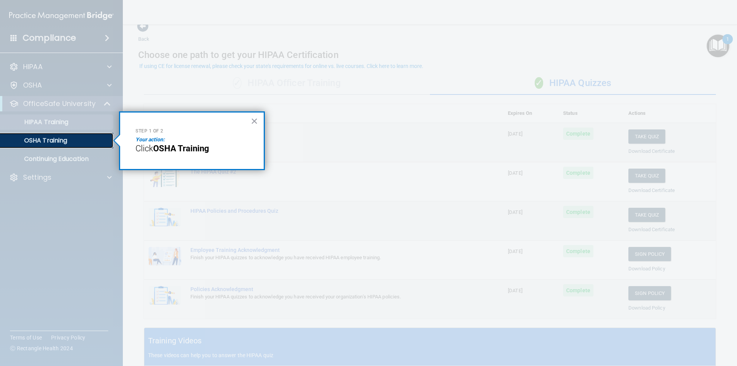
click at [44, 141] on p "OSHA Training" at bounding box center [36, 141] width 62 height 8
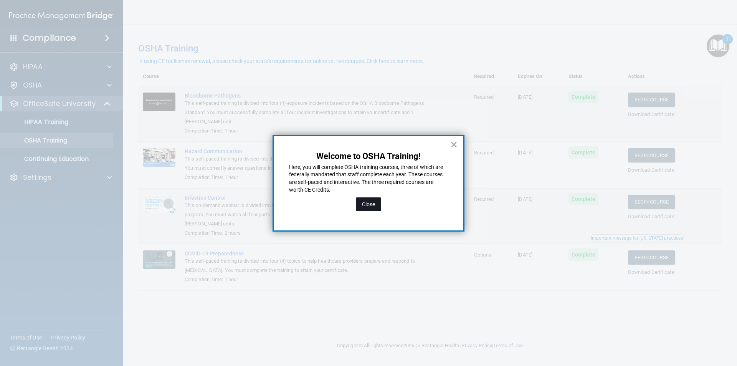
click at [371, 205] on button "Close" at bounding box center [368, 204] width 25 height 14
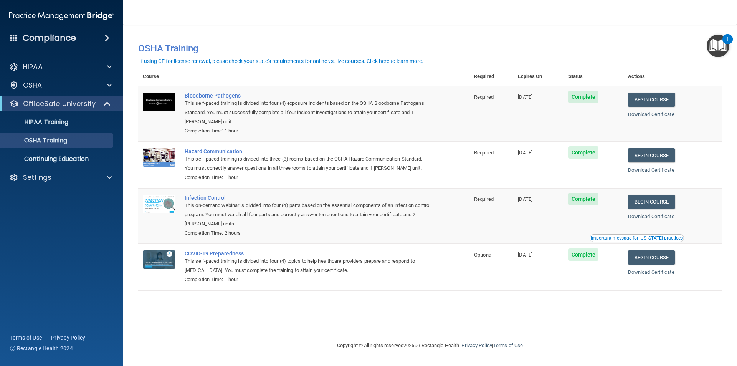
click at [652, 119] on div "Download Certificate" at bounding box center [672, 114] width 89 height 9
click at [652, 115] on link "Download Certificate" at bounding box center [651, 114] width 46 height 6
click at [59, 162] on p "Continuing Education" at bounding box center [57, 159] width 105 height 8
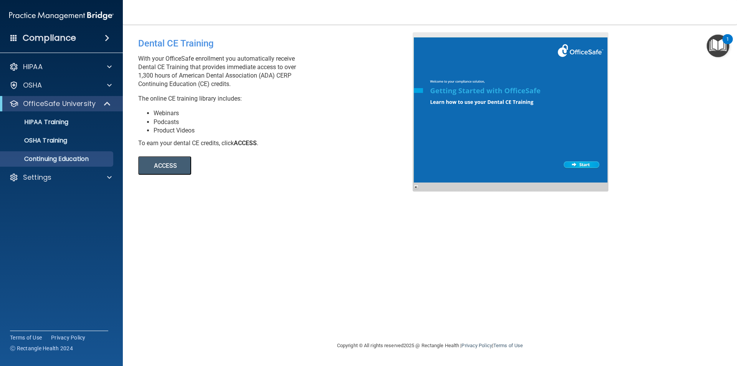
click at [719, 40] on img "Open Resource Center, 1 new notification" at bounding box center [718, 46] width 23 height 23
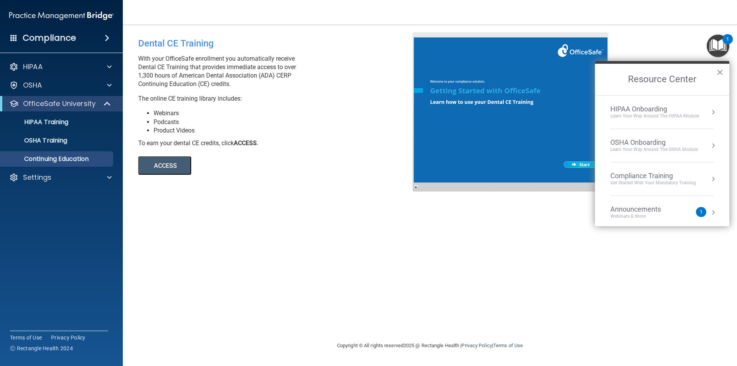
drag, startPoint x: 497, startPoint y: 324, endPoint x: 171, endPoint y: 48, distance: 426.6
click at [488, 297] on div "Dental CE Training With your OfficeSafe enrollment you automatically receive De…" at bounding box center [430, 182] width 584 height 301
click at [82, 180] on div "Settings" at bounding box center [50, 177] width 95 height 9
click at [45, 217] on p "Sign Out" at bounding box center [57, 214] width 105 height 8
